Goal: Transaction & Acquisition: Obtain resource

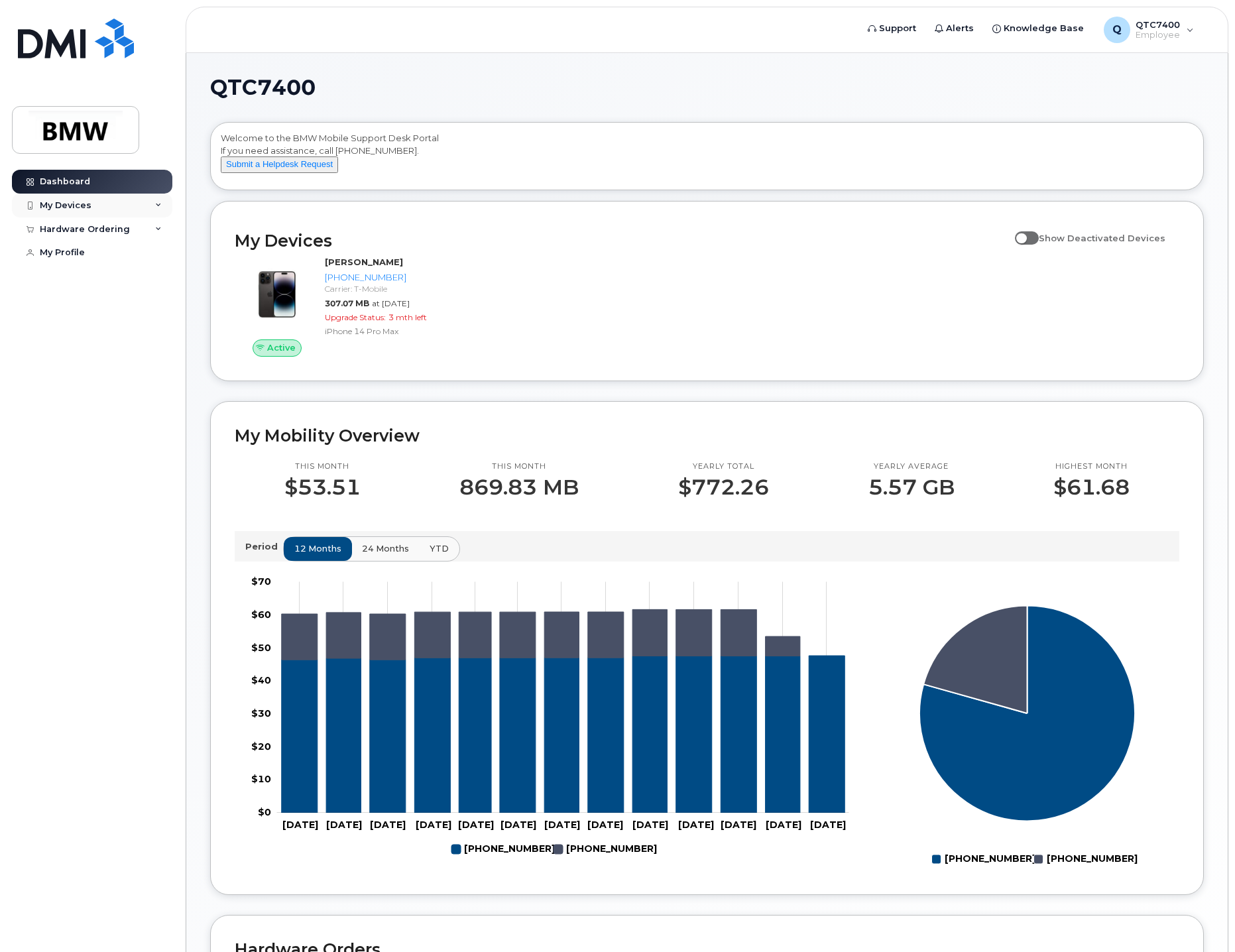
click at [67, 204] on div "My Devices" at bounding box center [65, 205] width 52 height 11
click at [122, 265] on div "([PERSON_NAME])" at bounding box center [134, 267] width 81 height 12
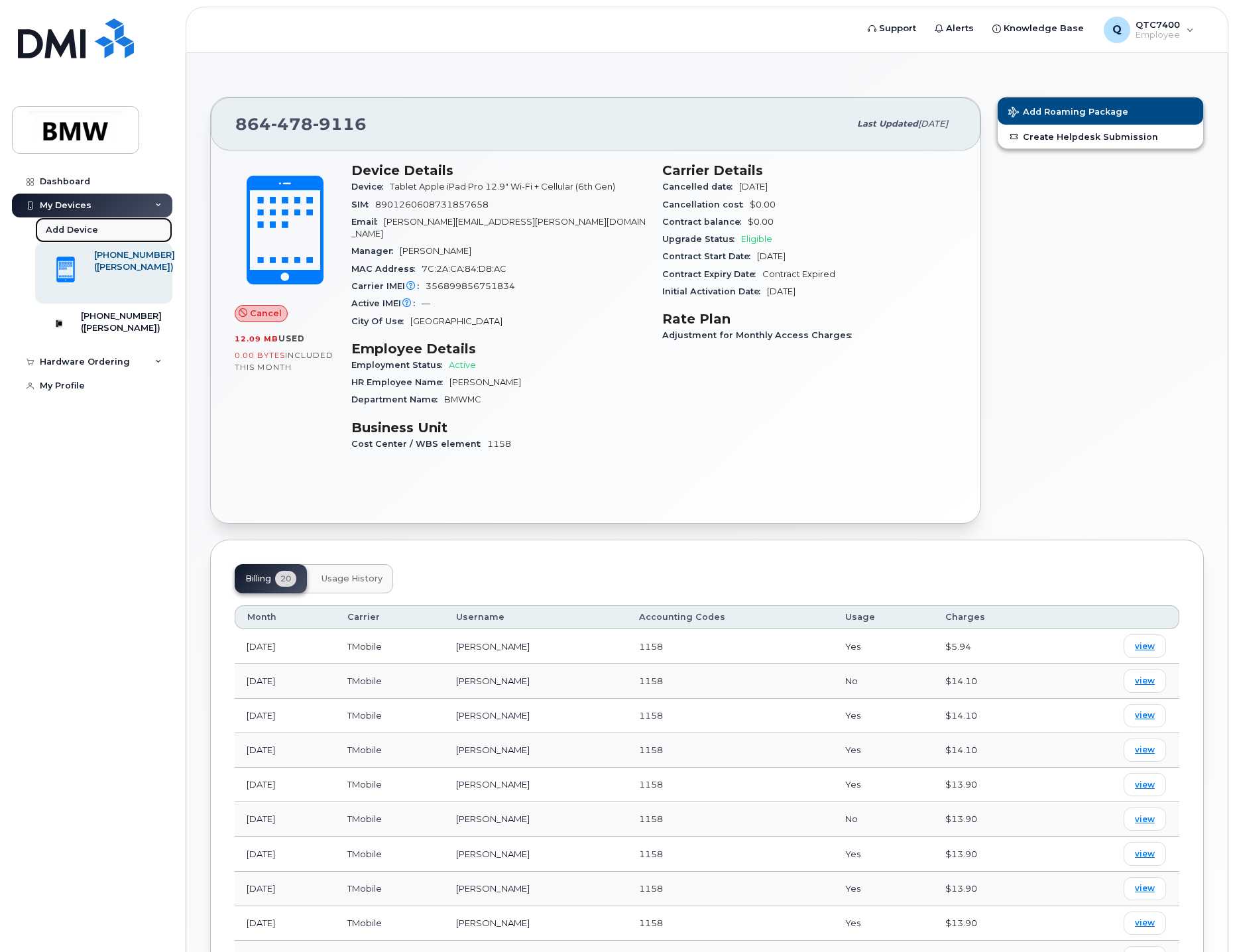
click at [71, 226] on div "Add Device" at bounding box center [72, 230] width 53 height 12
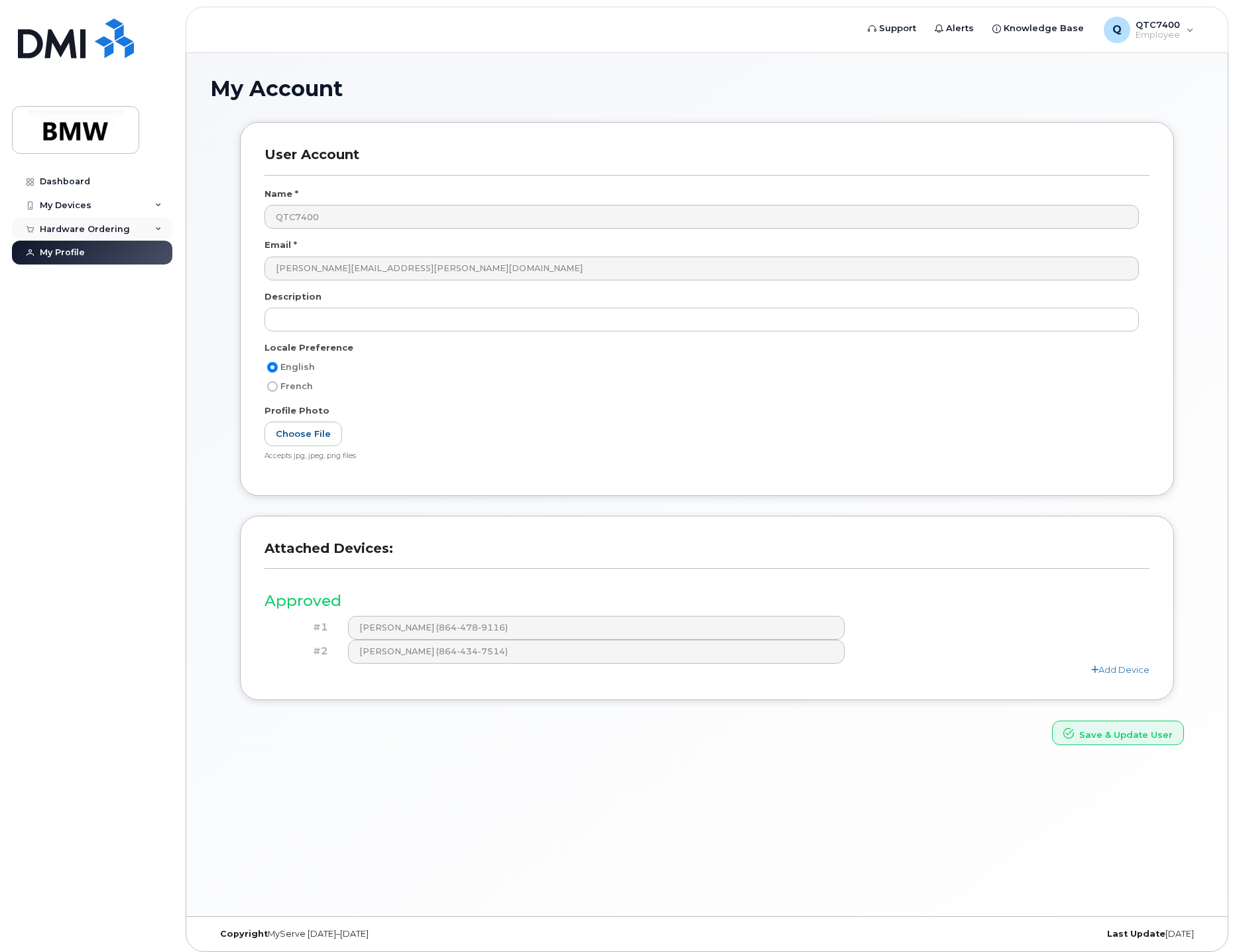
click at [57, 226] on div "Hardware Ordering" at bounding box center [85, 229] width 91 height 11
click at [67, 276] on div "New Order" at bounding box center [71, 278] width 51 height 12
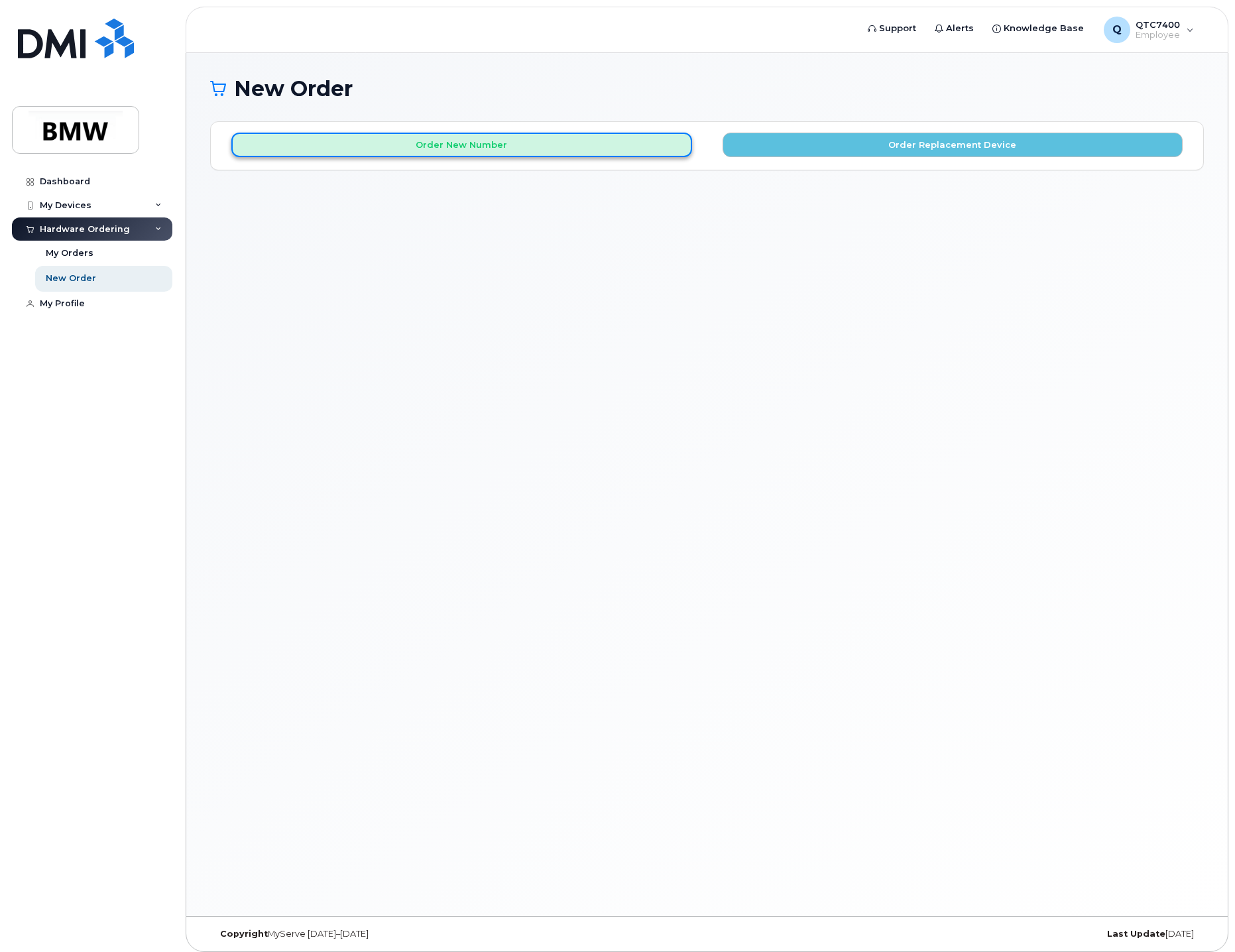
click at [460, 150] on button "Order New Number" at bounding box center [461, 144] width 460 height 24
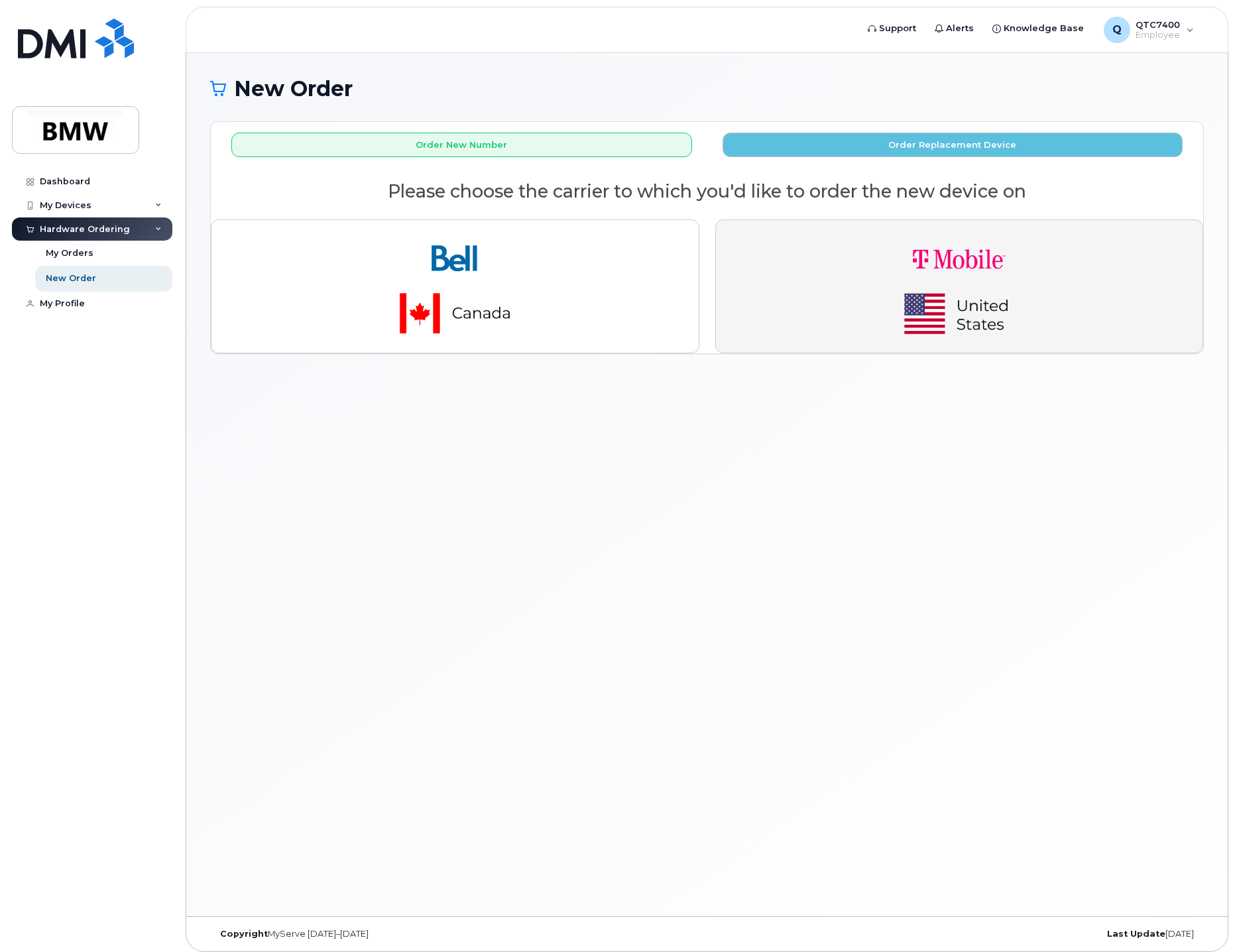
click at [933, 258] on img "button" at bounding box center [959, 286] width 186 height 111
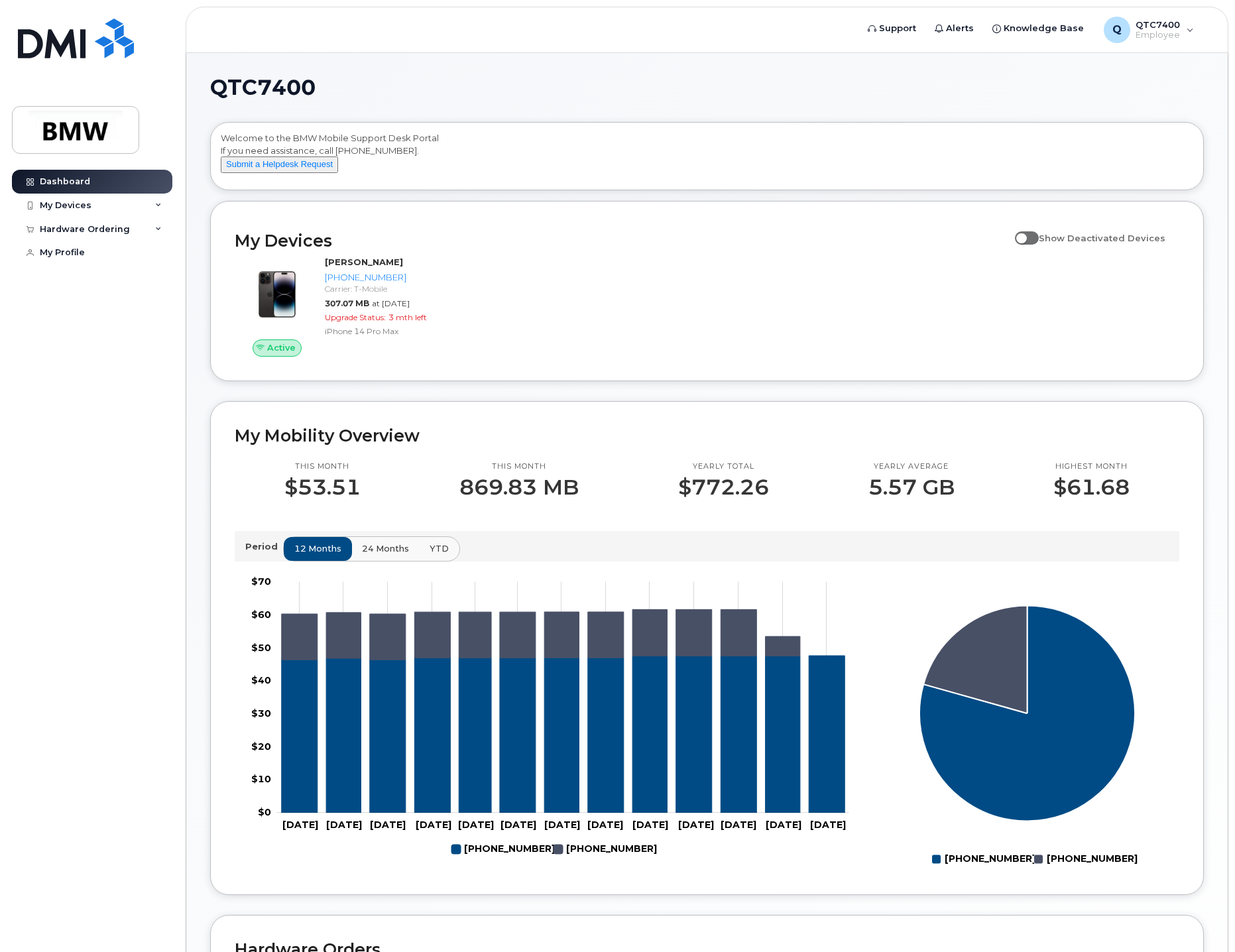
click at [1025, 236] on input "Show Deactivated Devices" at bounding box center [1020, 231] width 11 height 11
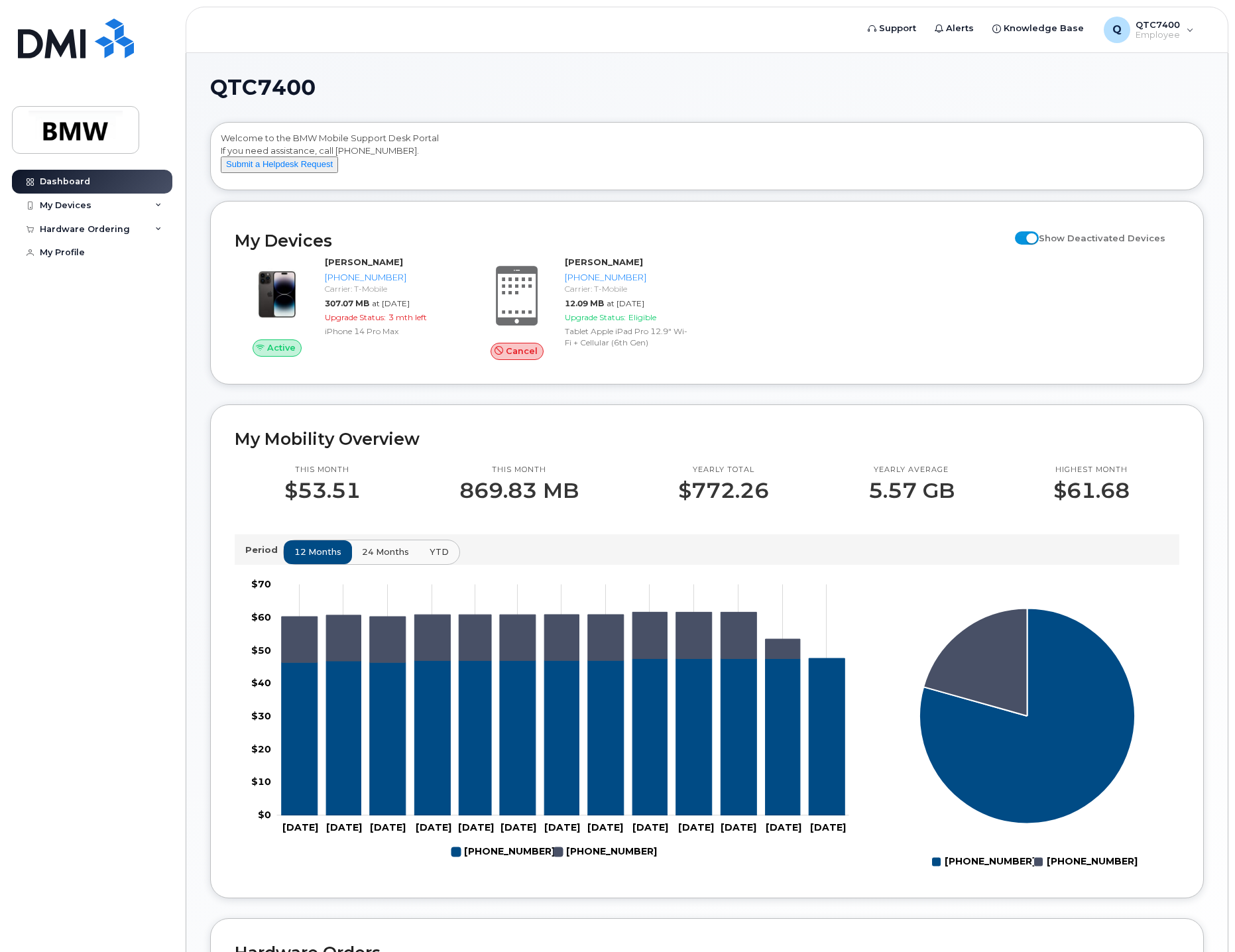
click at [1038, 244] on span at bounding box center [1027, 238] width 24 height 14
click at [1025, 236] on input "Show Deactivated Devices" at bounding box center [1020, 231] width 11 height 11
checkbox input "false"
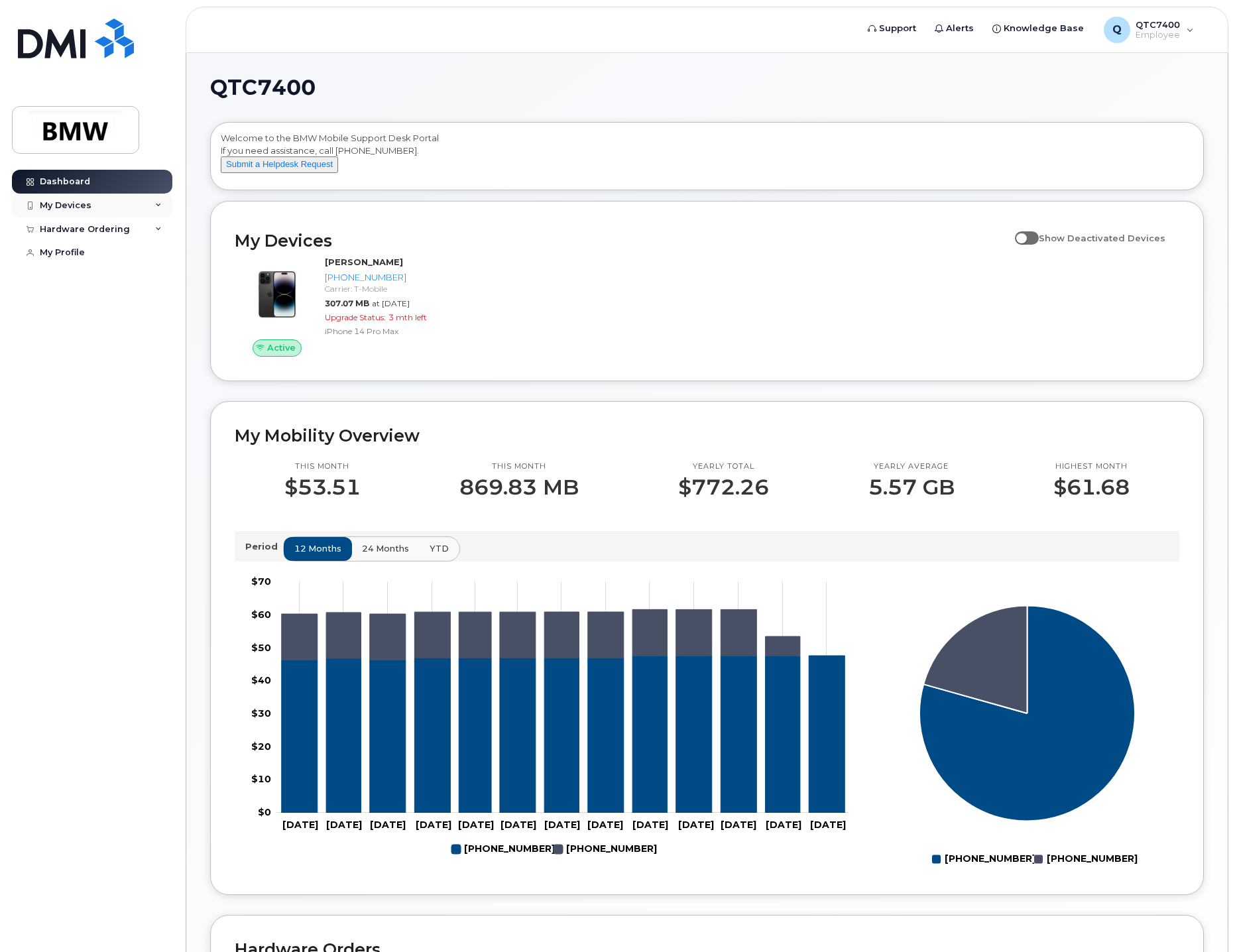
click at [89, 209] on div "My Devices" at bounding box center [65, 205] width 52 height 11
click at [76, 236] on div "Hardware Ordering" at bounding box center [91, 229] width 161 height 24
click at [59, 252] on div "My Orders" at bounding box center [69, 253] width 48 height 12
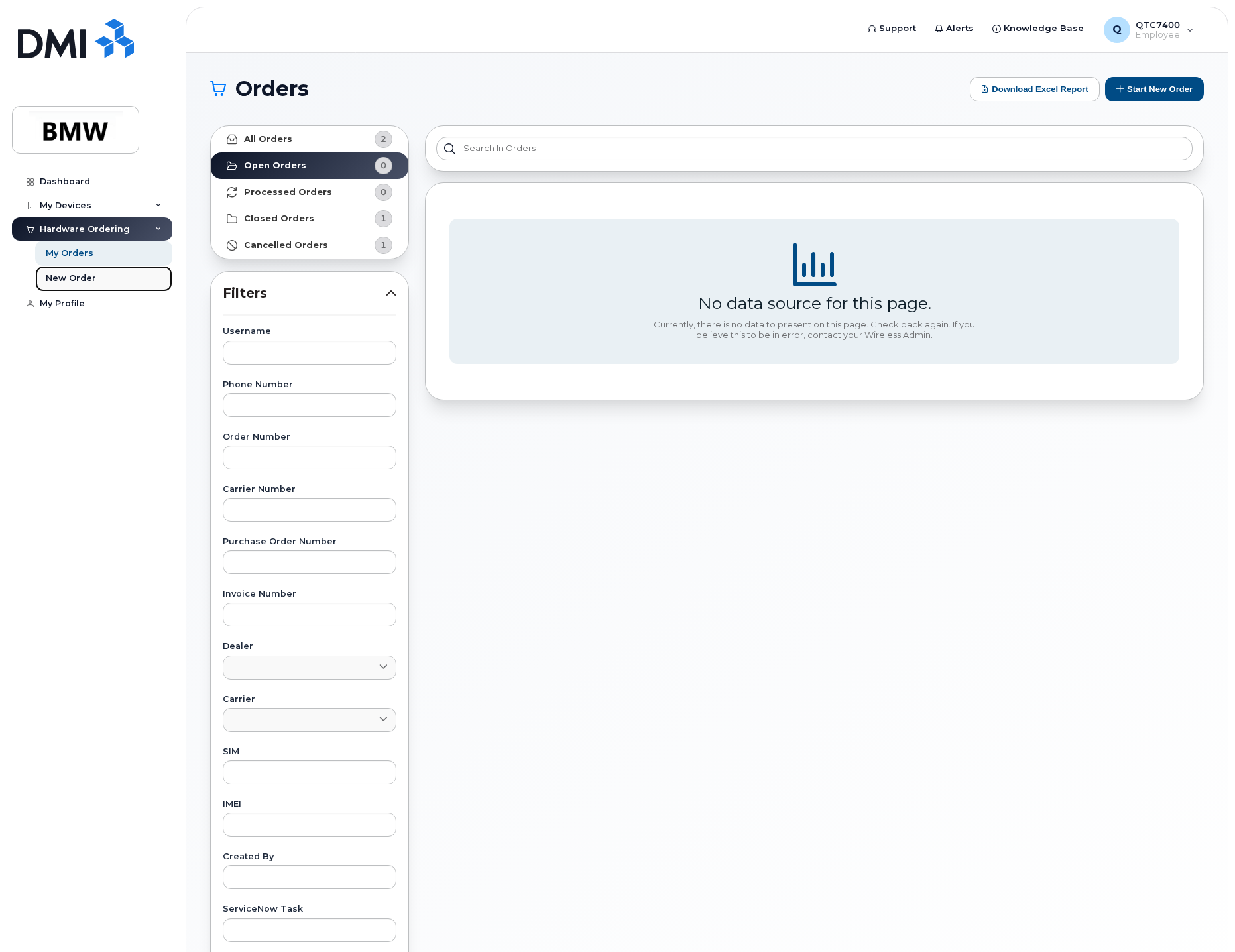
click at [54, 275] on div "New Order" at bounding box center [71, 278] width 51 height 12
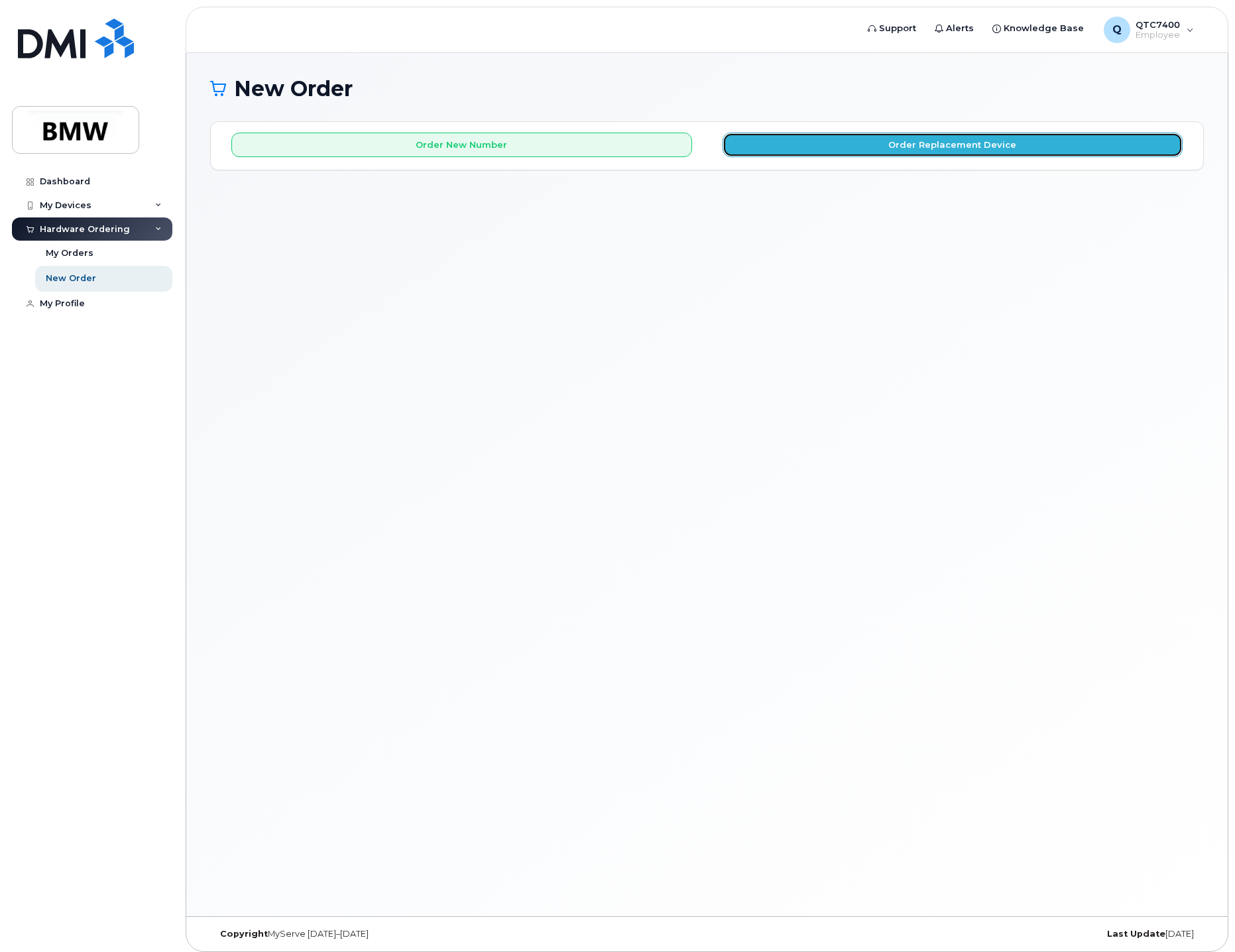
click at [959, 146] on button "Order Replacement Device" at bounding box center [952, 144] width 460 height 24
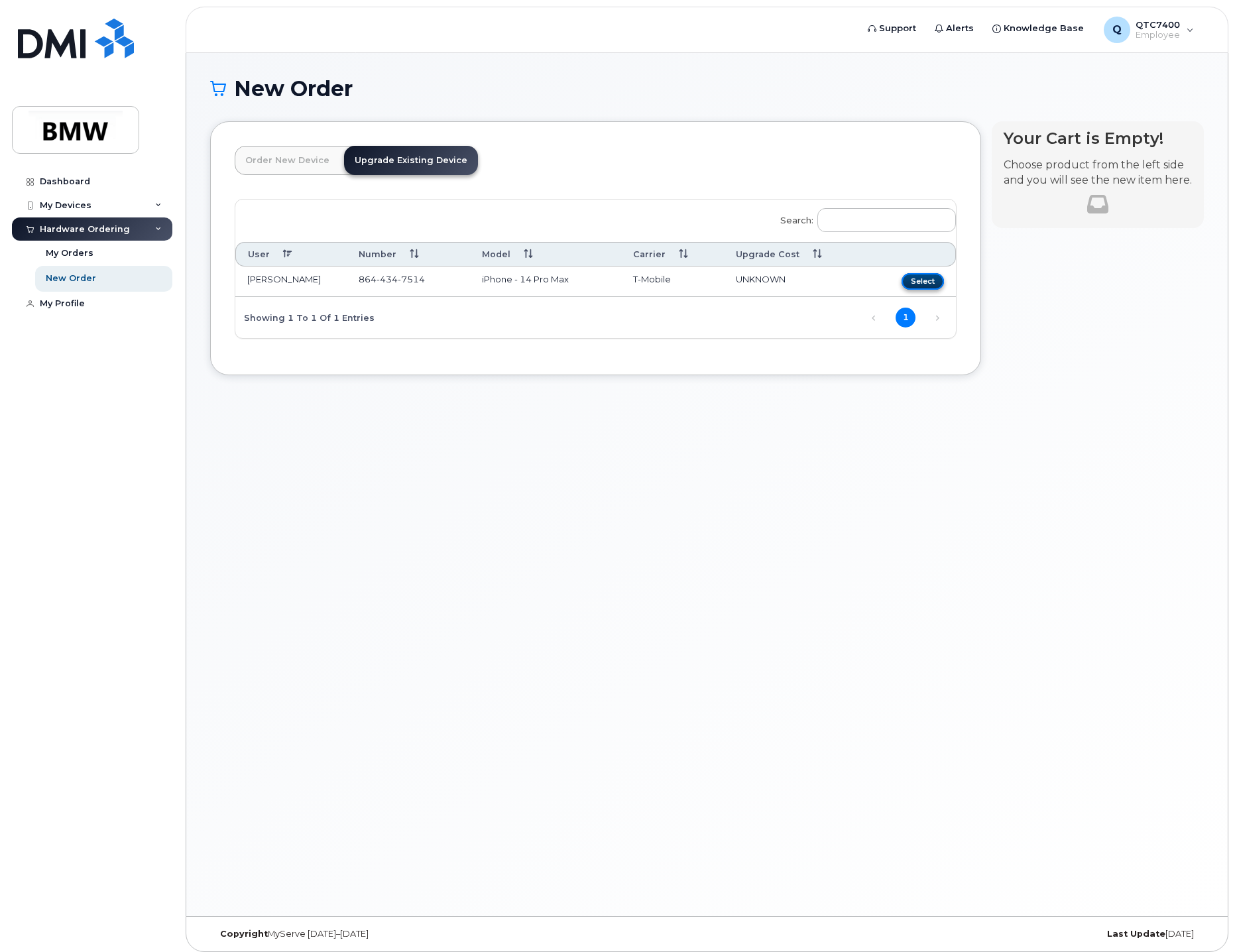
click at [924, 282] on button "Select" at bounding box center [923, 281] width 43 height 17
